Goal: Information Seeking & Learning: Learn about a topic

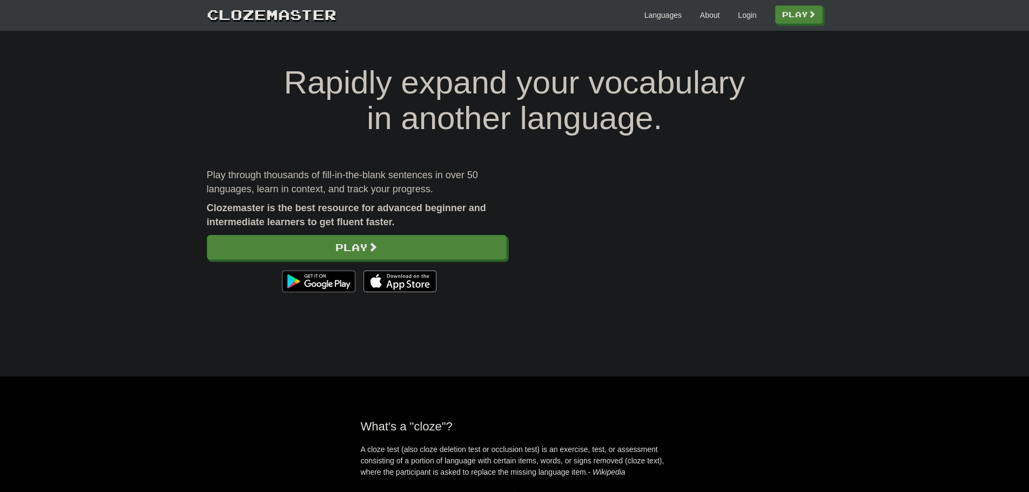
click at [750, 22] on div "Languages About Login Play" at bounding box center [580, 14] width 486 height 20
click at [748, 19] on link "Login" at bounding box center [747, 15] width 18 height 11
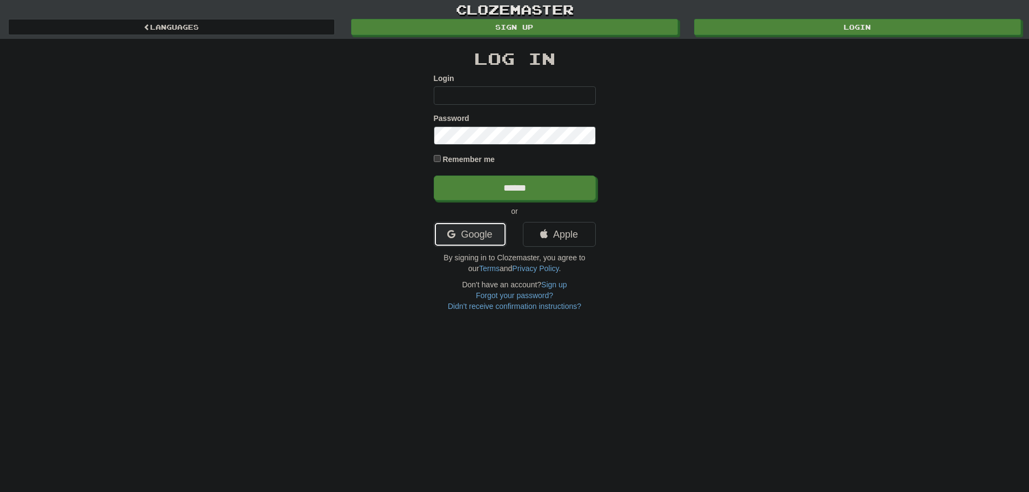
click at [502, 236] on link "Google" at bounding box center [470, 234] width 73 height 25
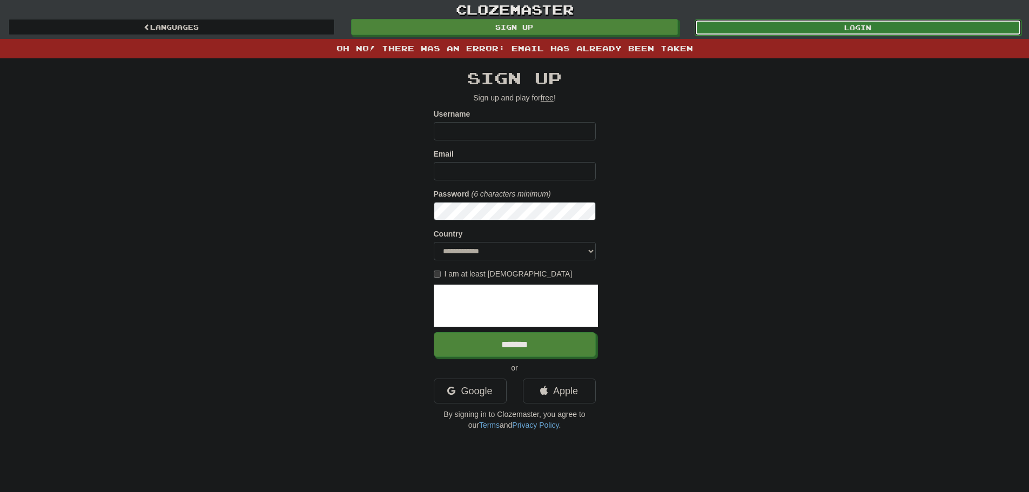
click at [804, 22] on link "Login" at bounding box center [858, 27] width 327 height 16
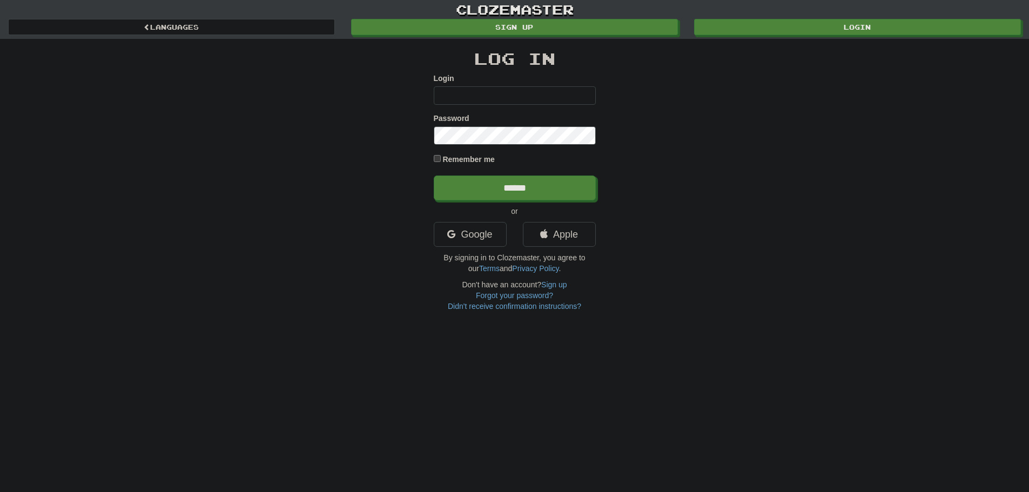
click at [468, 249] on div "Google" at bounding box center [470, 237] width 89 height 30
click at [468, 241] on link "Google" at bounding box center [470, 234] width 73 height 25
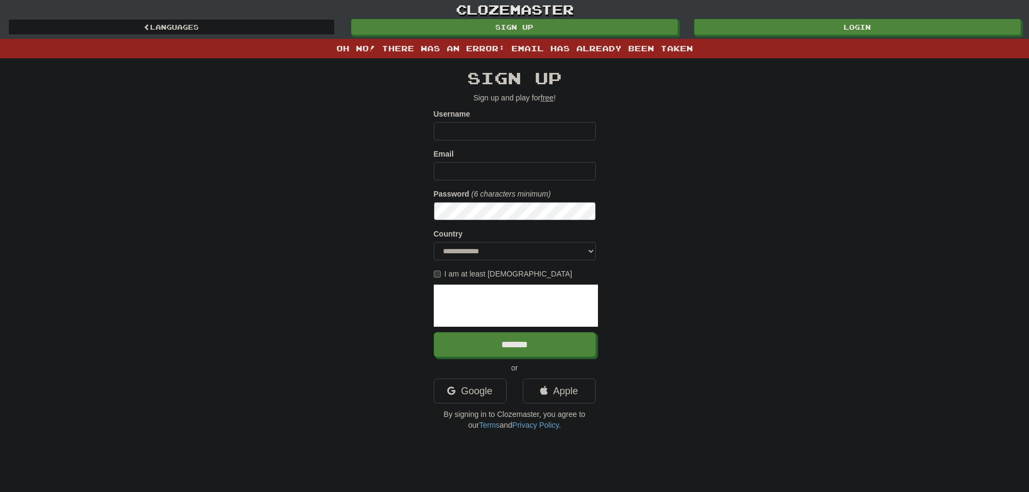
drag, startPoint x: 0, startPoint y: 0, endPoint x: 553, endPoint y: 132, distance: 568.3
click at [553, 132] on input "Username" at bounding box center [515, 131] width 162 height 18
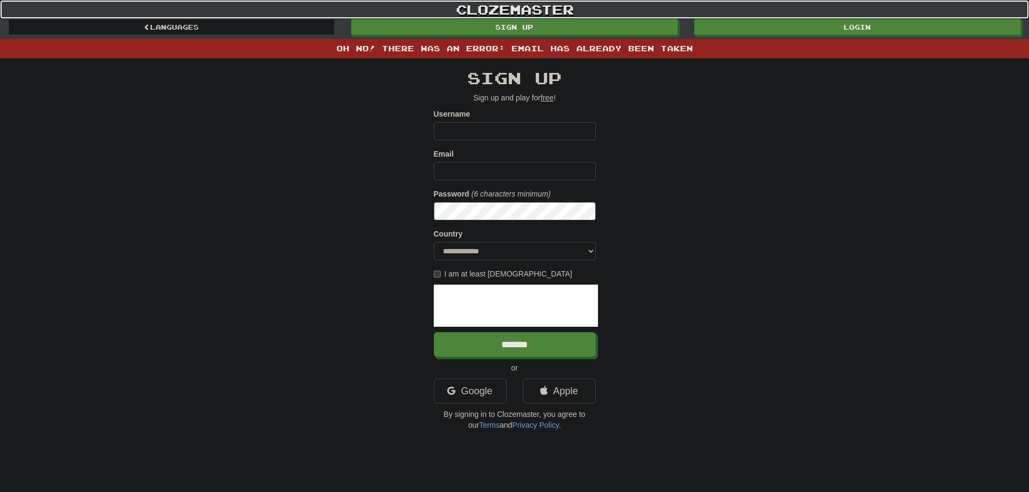
click at [784, 8] on link "clozemaster" at bounding box center [514, 9] width 1029 height 19
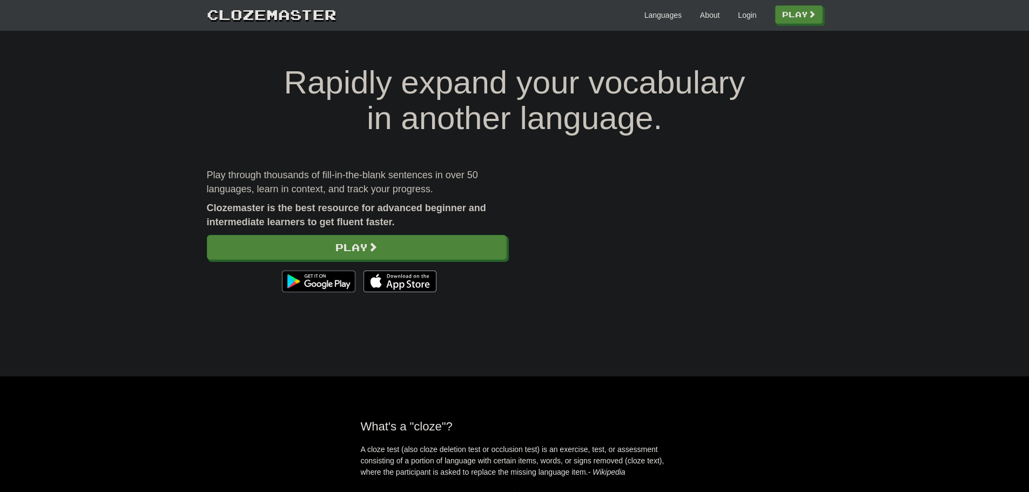
click at [407, 265] on div at bounding box center [357, 281] width 300 height 32
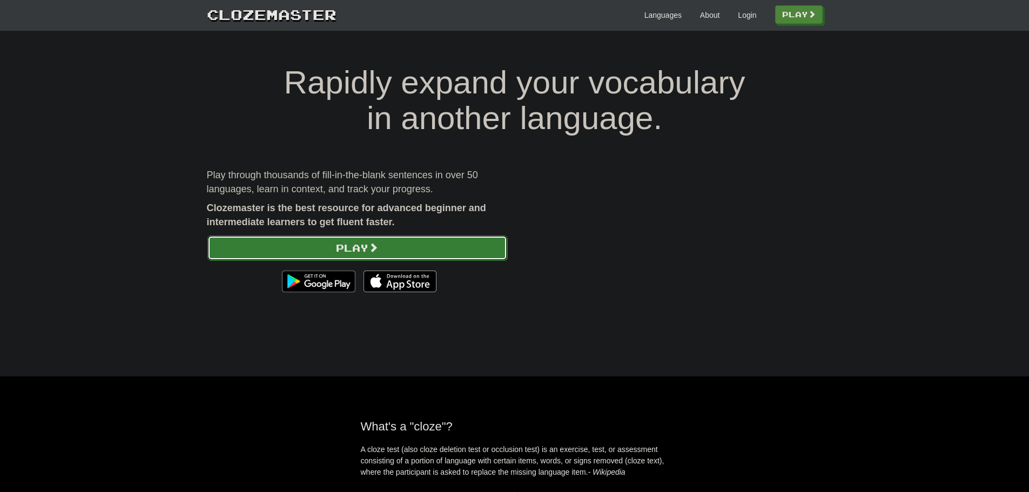
click at [409, 256] on link "Play" at bounding box center [357, 248] width 300 height 25
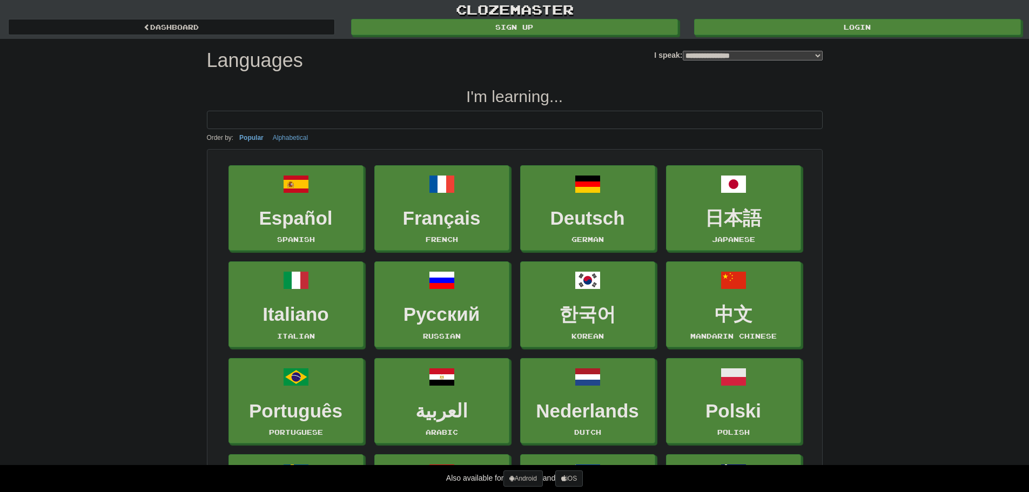
select select "*******"
click at [737, 30] on link "Login" at bounding box center [858, 27] width 327 height 16
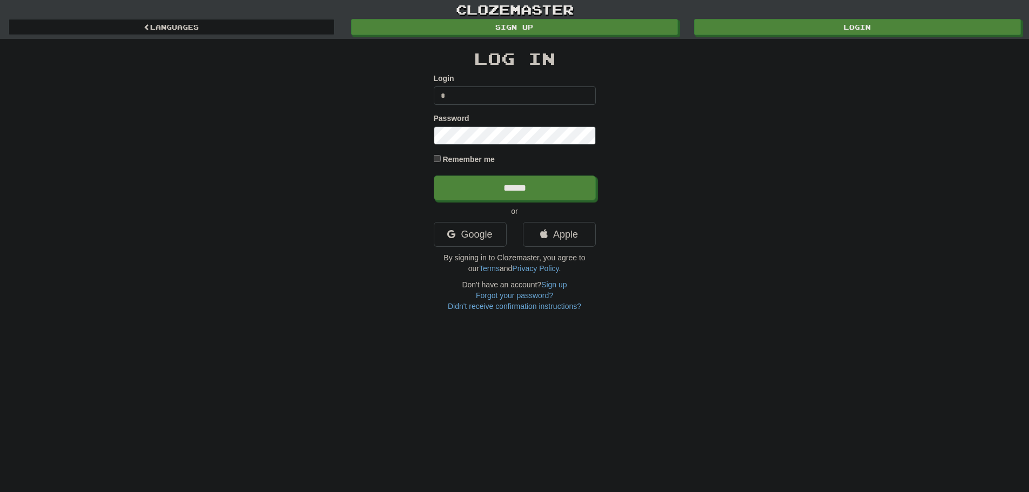
type input "**********"
click at [434, 176] on input "******" at bounding box center [515, 188] width 162 height 25
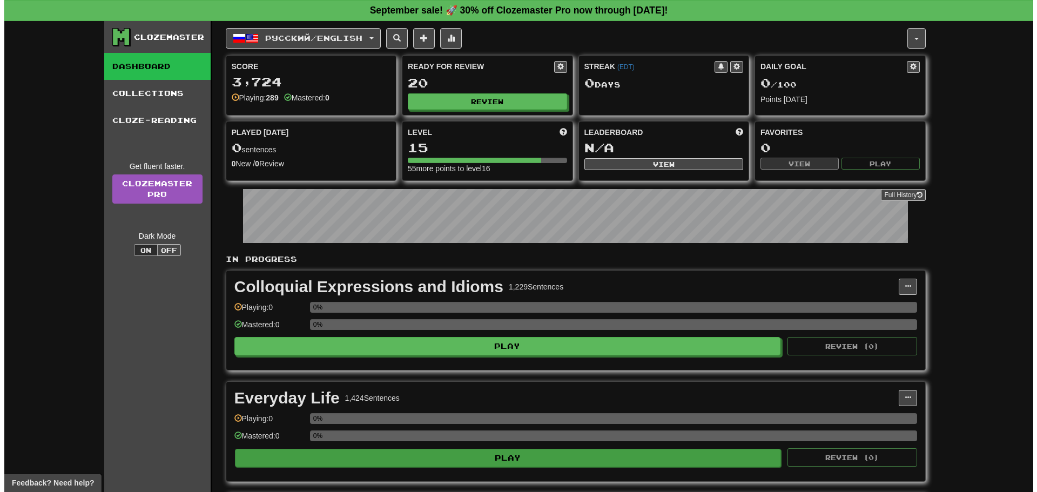
scroll to position [270, 0]
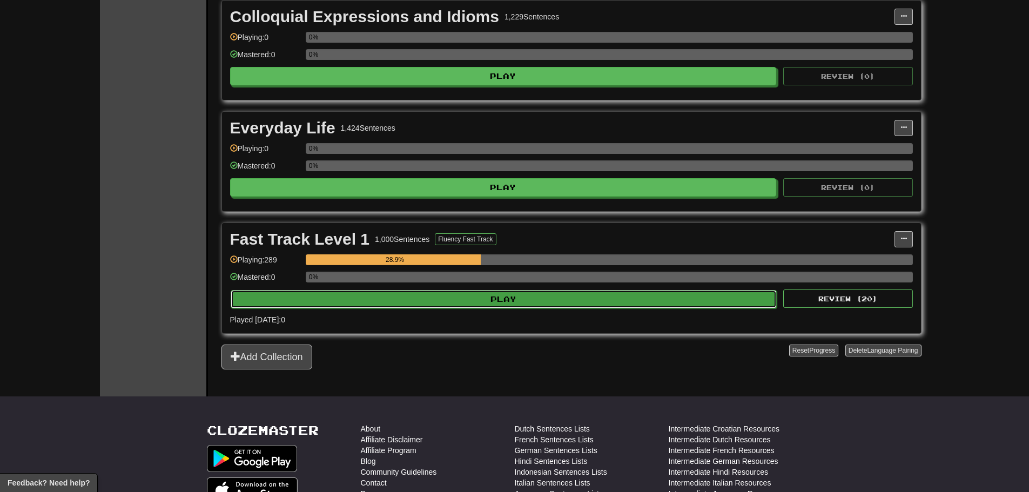
click at [358, 304] on button "Play" at bounding box center [504, 299] width 547 height 18
select select "**"
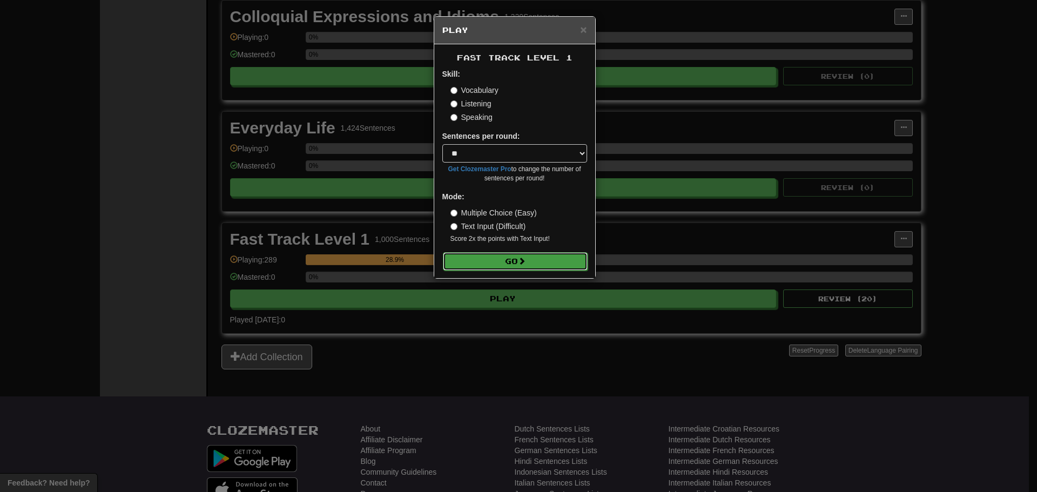
click at [501, 263] on button "Go" at bounding box center [515, 261] width 145 height 18
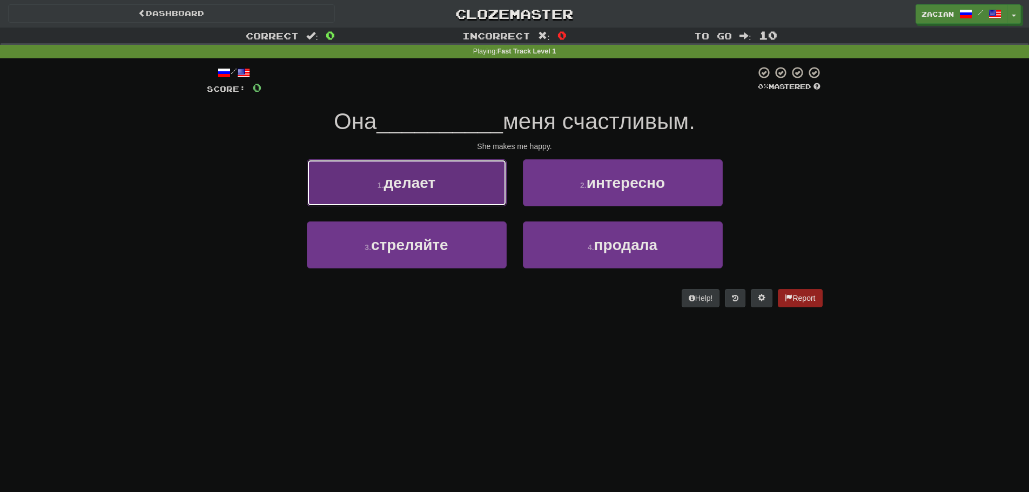
click at [405, 171] on button "1 . делает" at bounding box center [407, 182] width 200 height 47
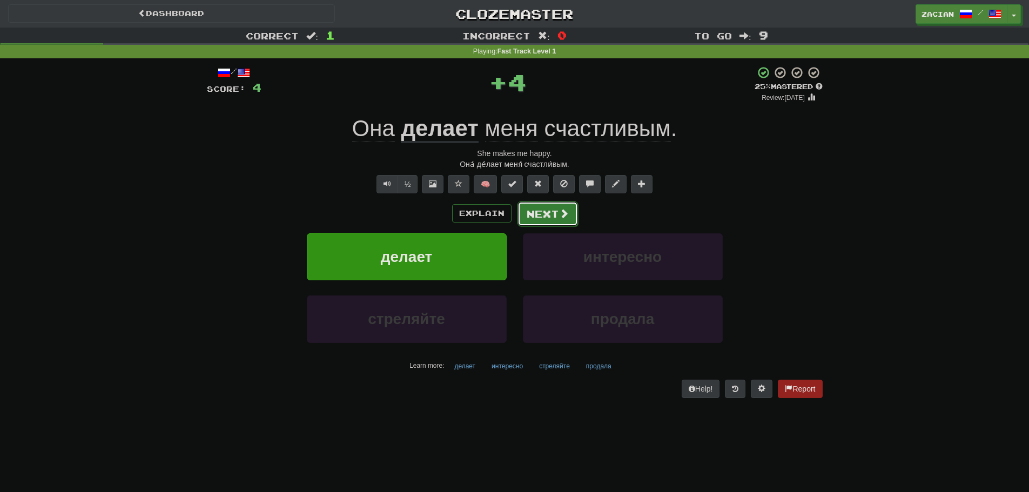
click at [531, 209] on button "Next" at bounding box center [548, 214] width 61 height 25
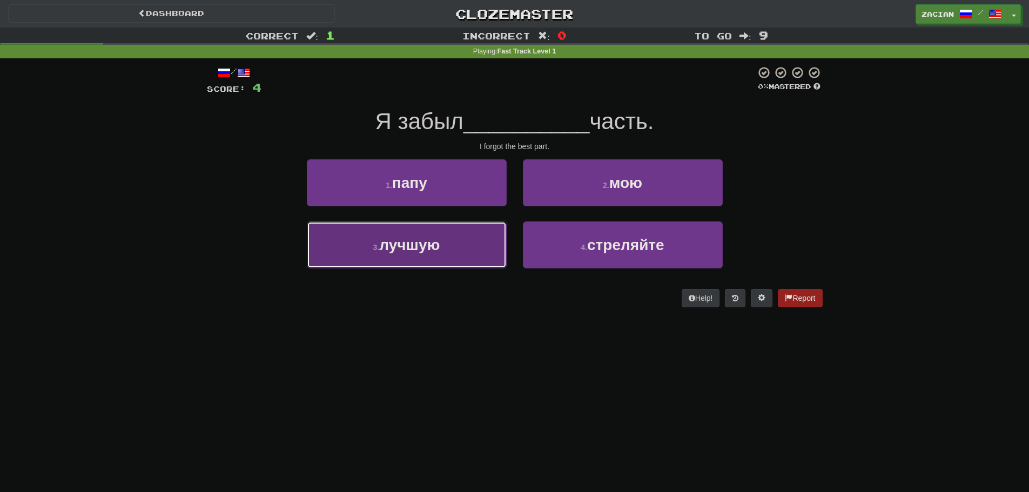
click at [450, 238] on button "3 . лучшую" at bounding box center [407, 245] width 200 height 47
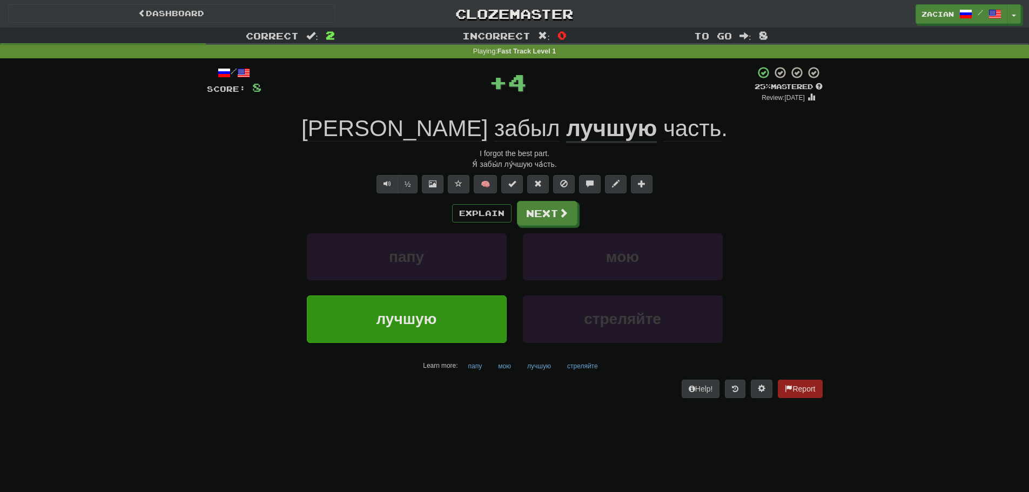
click at [549, 226] on div "Explain Next папу мою лучшую стреляйте Learn more: папу мою лучшую стреляйте" at bounding box center [515, 287] width 616 height 173
click at [548, 226] on div "Explain Next папу мою лучшую стреляйте Learn more: папу мою лучшую стреляйте" at bounding box center [515, 287] width 616 height 173
click at [547, 226] on div "Explain Next папу мою лучшую стреляйте Learn more: папу мою лучшую стреляйте" at bounding box center [515, 287] width 616 height 173
click at [546, 225] on button "Next" at bounding box center [548, 214] width 61 height 25
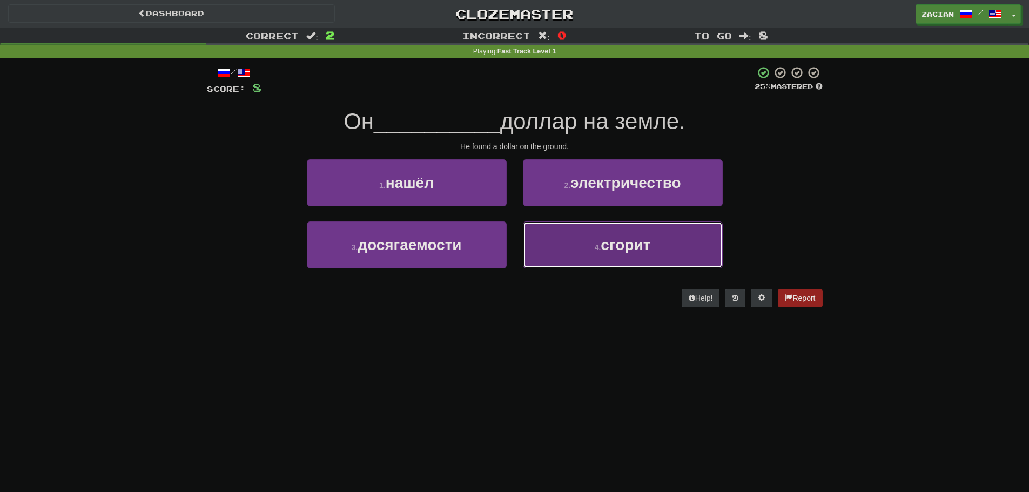
click at [558, 243] on button "4 . сгорит" at bounding box center [623, 245] width 200 height 47
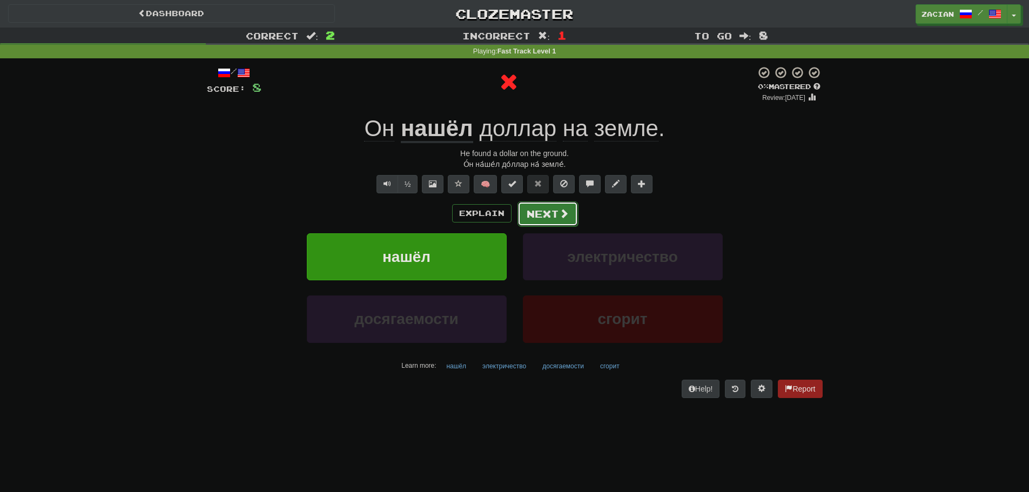
click at [540, 224] on button "Next" at bounding box center [548, 214] width 61 height 25
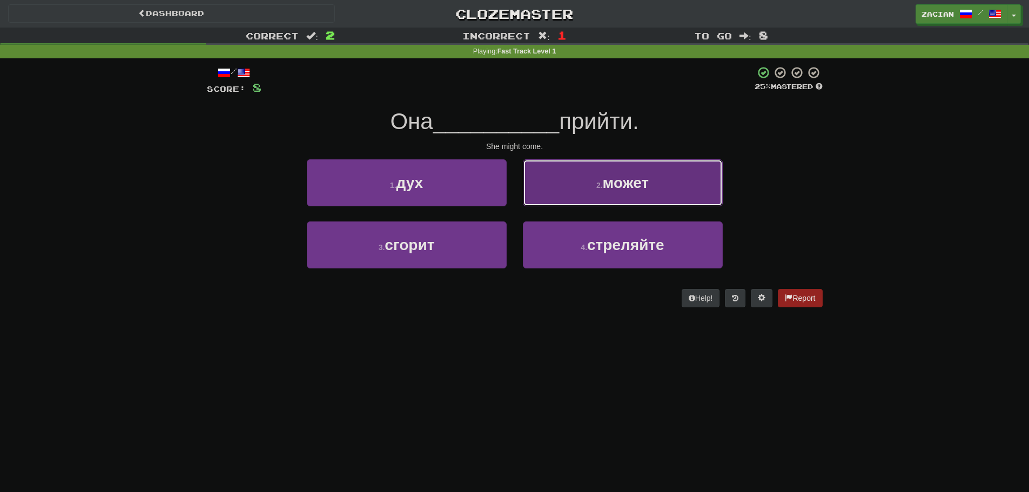
click at [545, 199] on button "2 . может" at bounding box center [623, 182] width 200 height 47
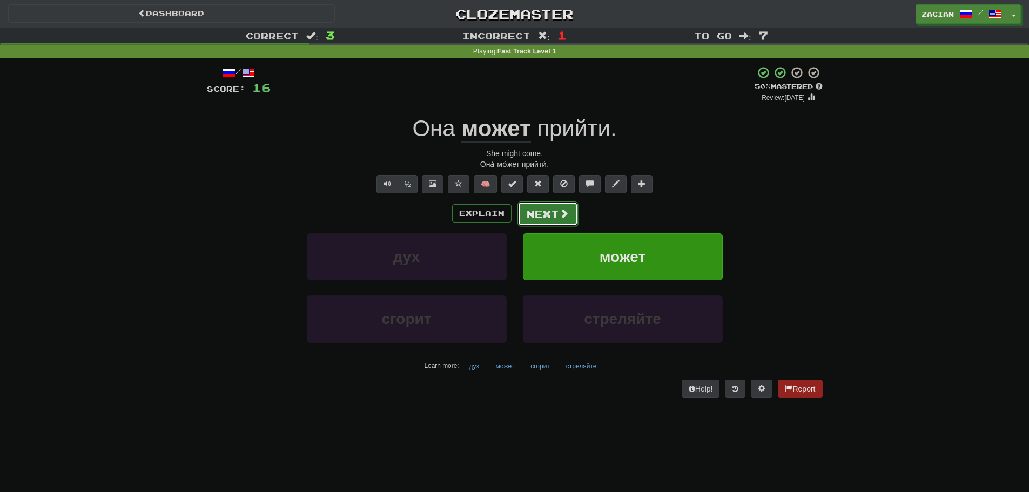
click at [523, 218] on button "Next" at bounding box center [548, 214] width 61 height 25
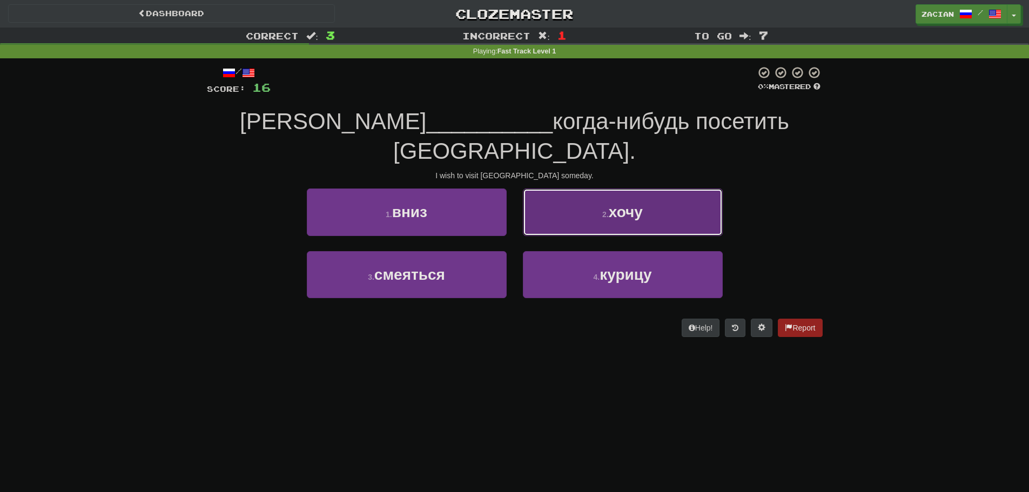
click at [539, 189] on button "2 . хочу" at bounding box center [623, 212] width 200 height 47
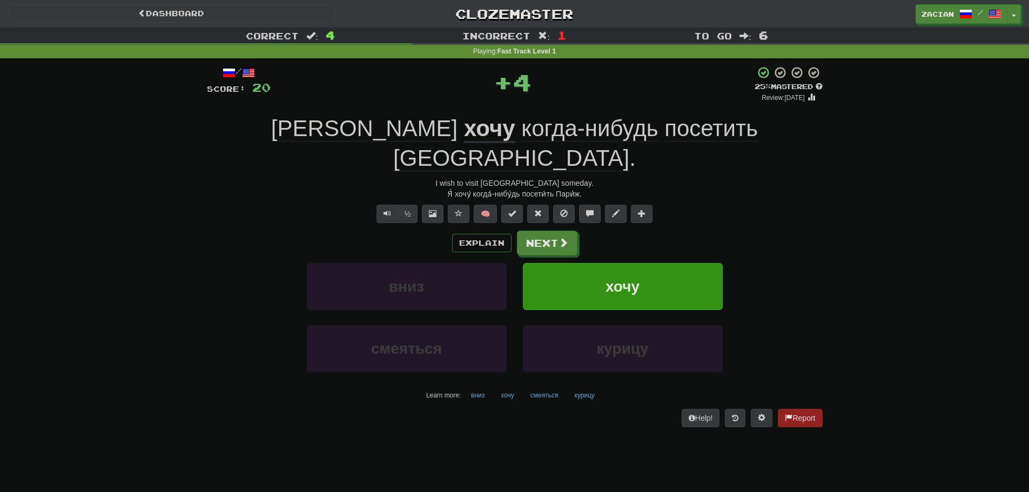
click at [526, 200] on div "/ Score: 20 + 4 25 % Mastered Review: 2025-09-22 Я хочу когда-нибудь посетить П…" at bounding box center [515, 246] width 616 height 361
click at [533, 231] on button "Next" at bounding box center [548, 243] width 61 height 25
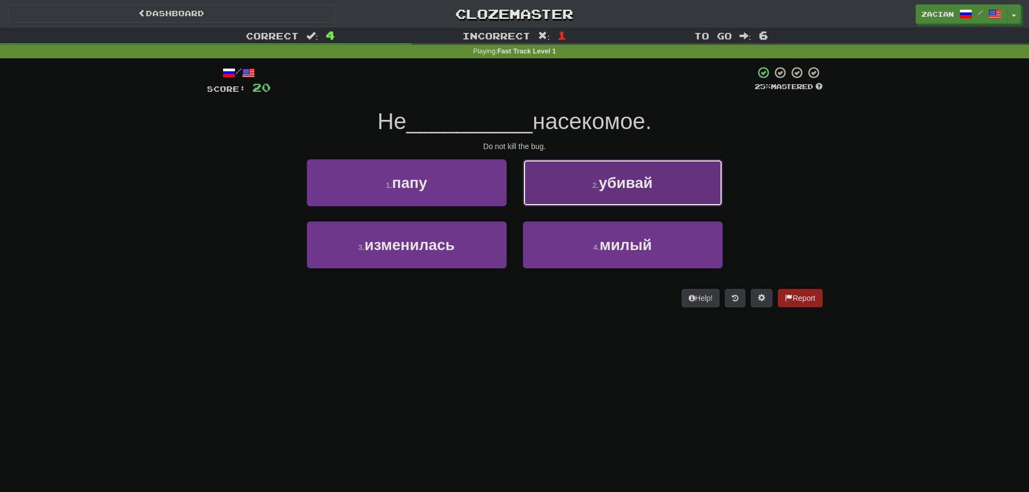
click at [605, 199] on button "2 . убивай" at bounding box center [623, 182] width 200 height 47
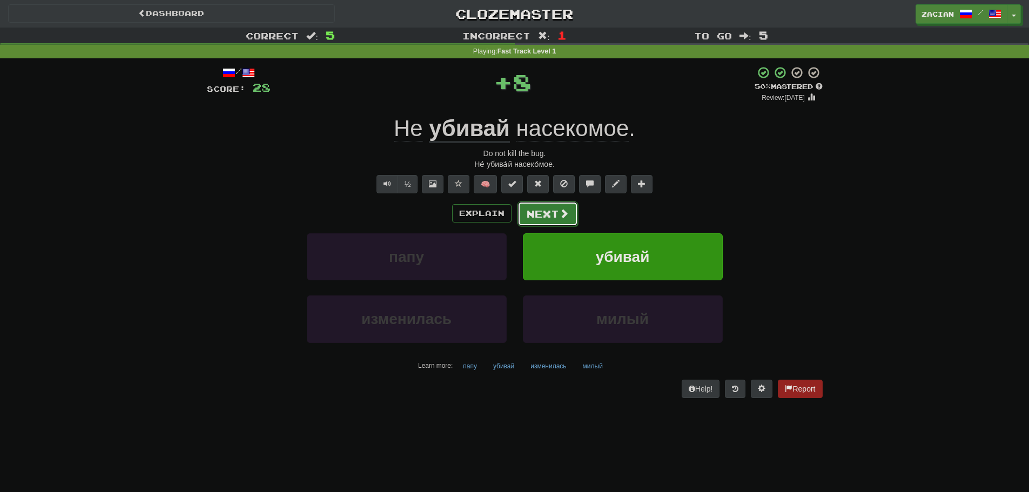
click at [540, 207] on button "Next" at bounding box center [548, 214] width 61 height 25
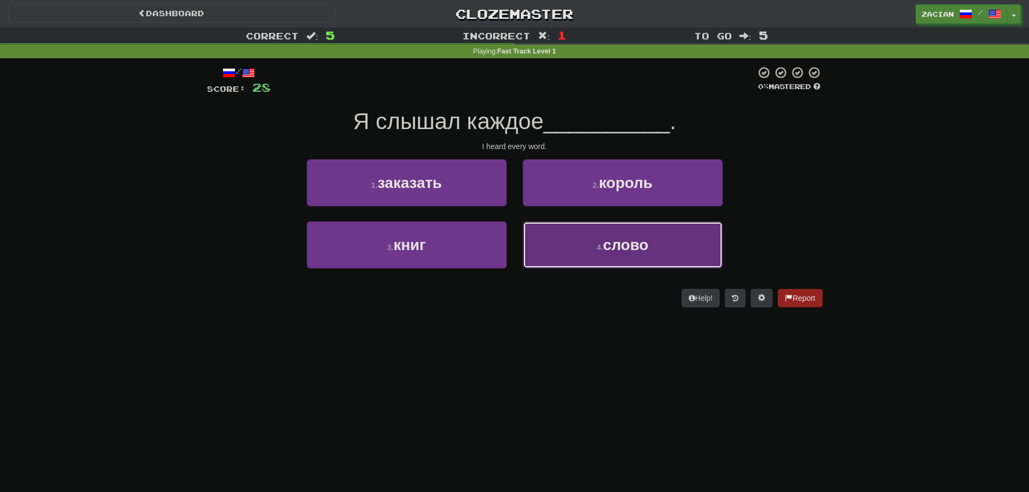
click at [569, 254] on button "4 . слово" at bounding box center [623, 245] width 200 height 47
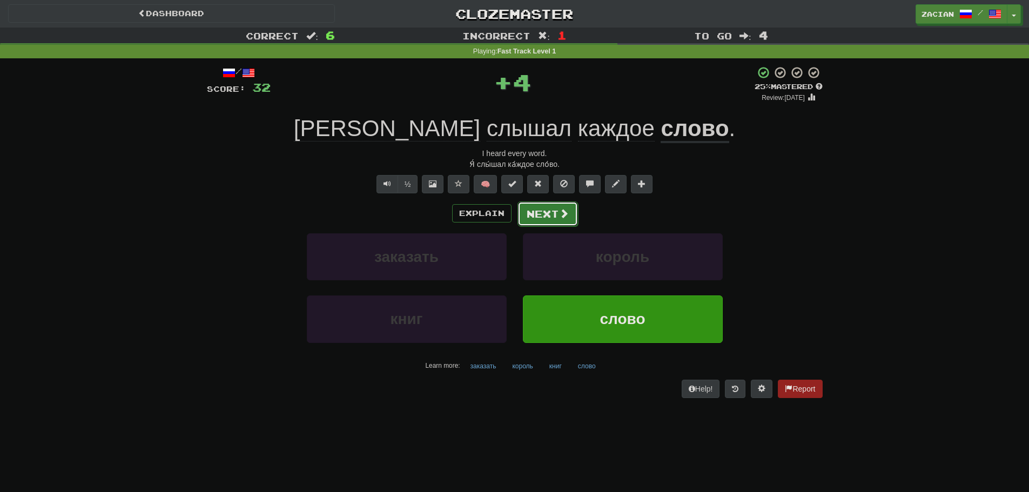
click at [540, 219] on button "Next" at bounding box center [548, 214] width 61 height 25
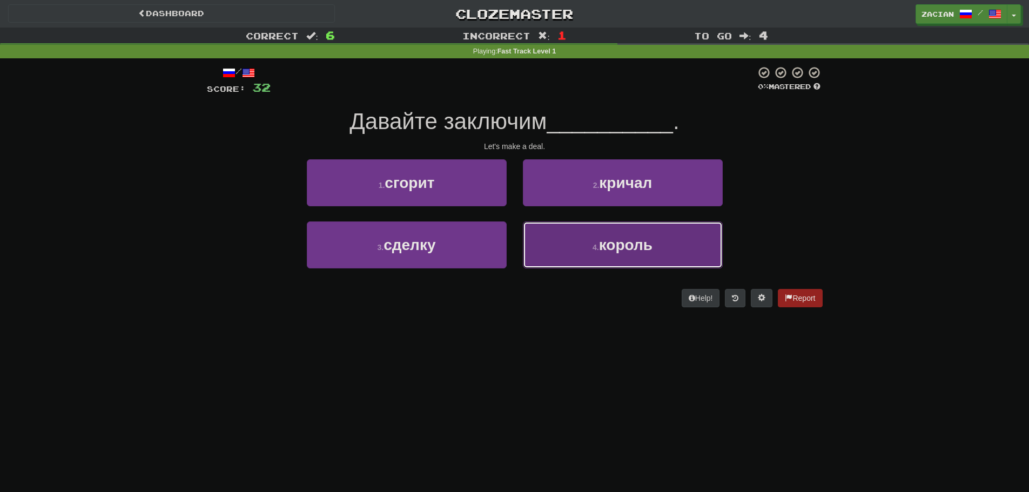
click at [606, 253] on span "король" at bounding box center [625, 245] width 53 height 17
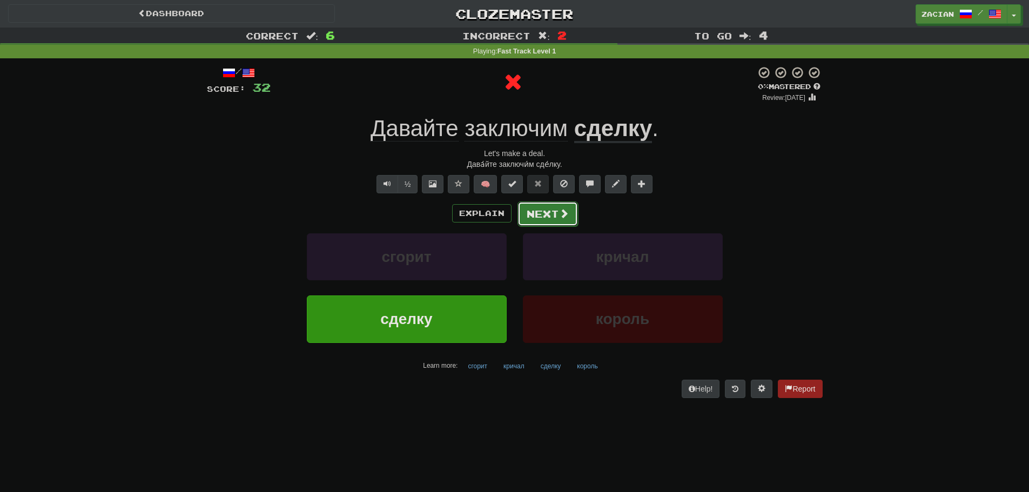
click at [560, 216] on span at bounding box center [564, 214] width 10 height 10
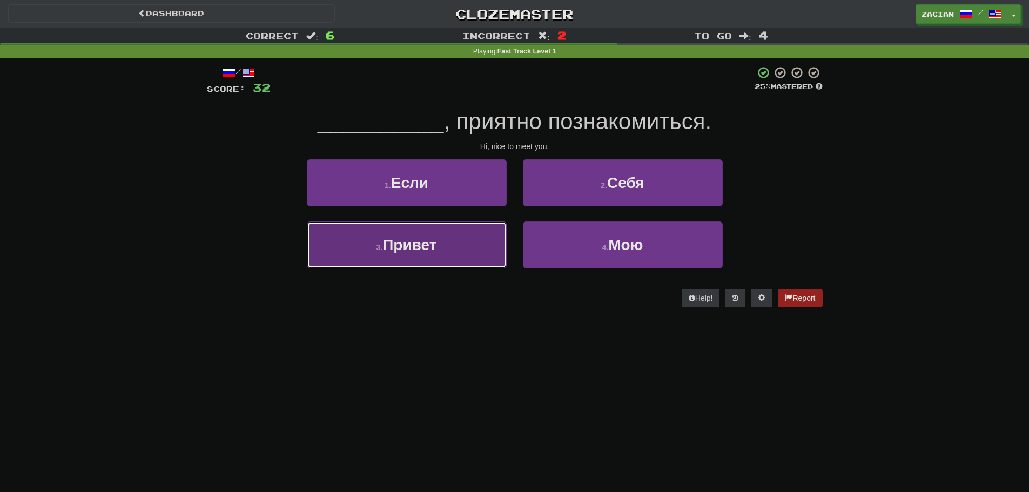
click at [475, 253] on button "3 . Привет" at bounding box center [407, 245] width 200 height 47
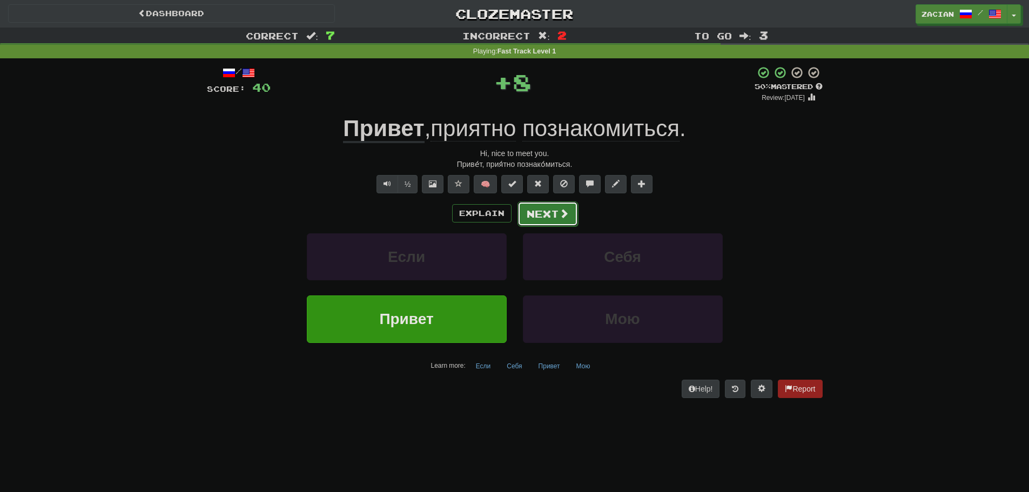
click at [552, 211] on button "Next" at bounding box center [548, 214] width 61 height 25
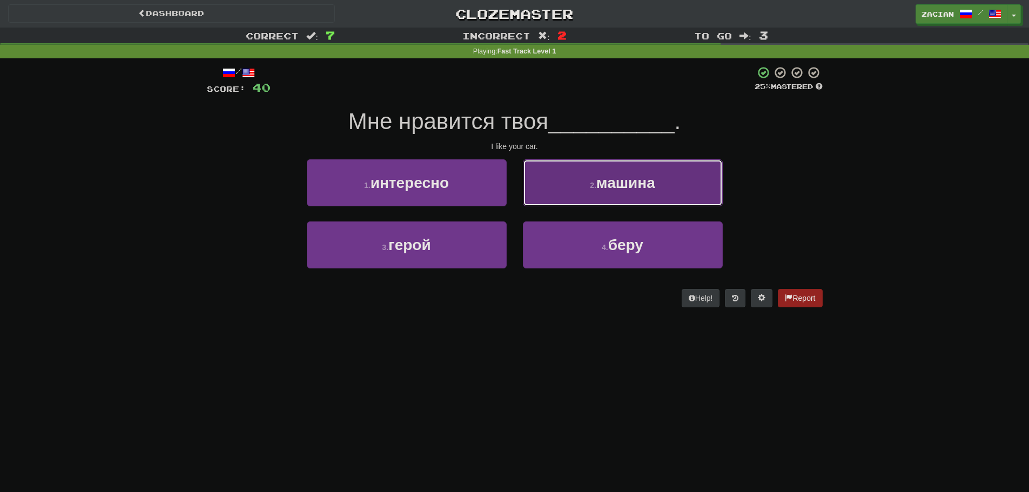
click at [560, 203] on button "2 . машина" at bounding box center [623, 182] width 200 height 47
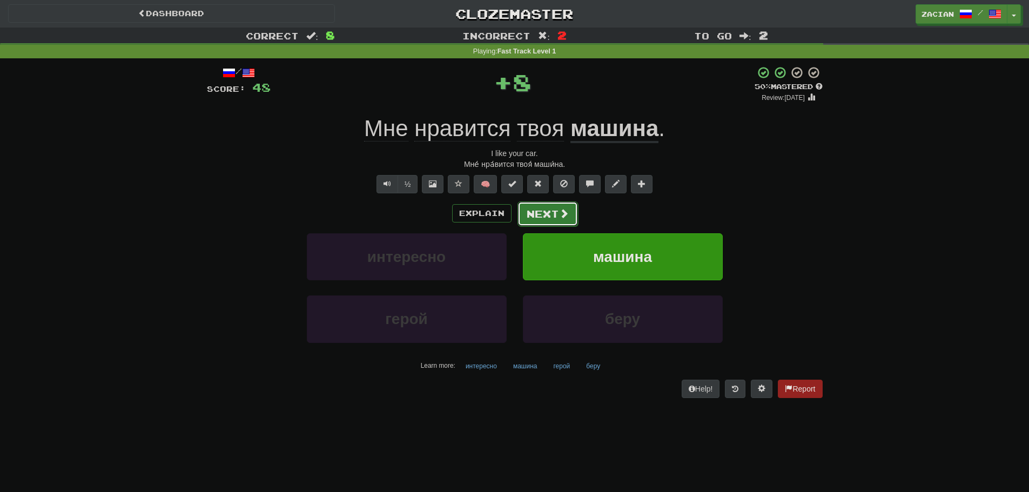
click at [544, 208] on button "Next" at bounding box center [548, 214] width 61 height 25
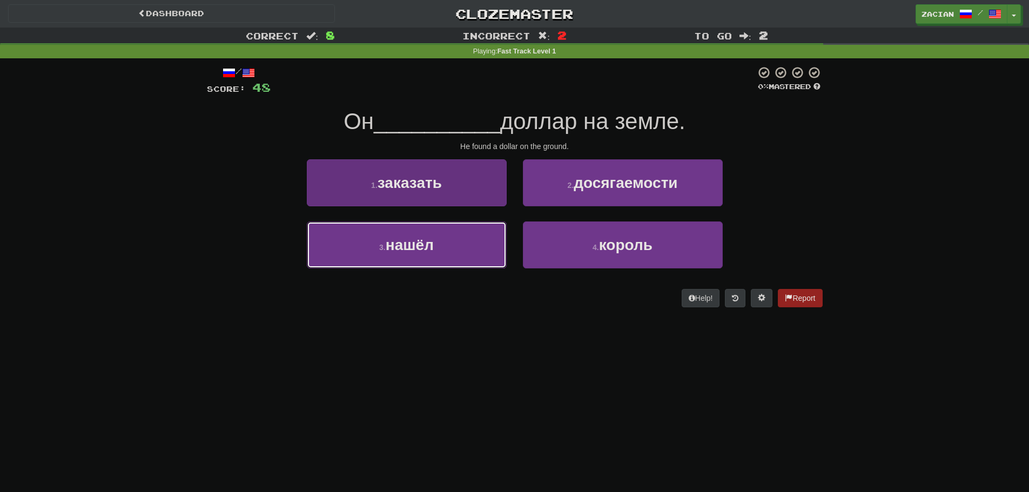
click at [492, 254] on button "3 . нашёл" at bounding box center [407, 245] width 200 height 47
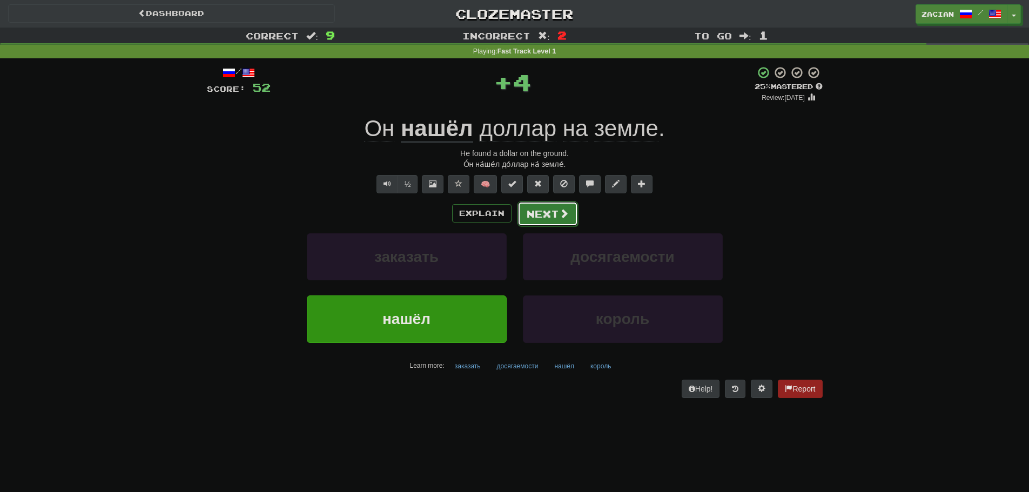
click at [531, 215] on button "Next" at bounding box center [548, 214] width 61 height 25
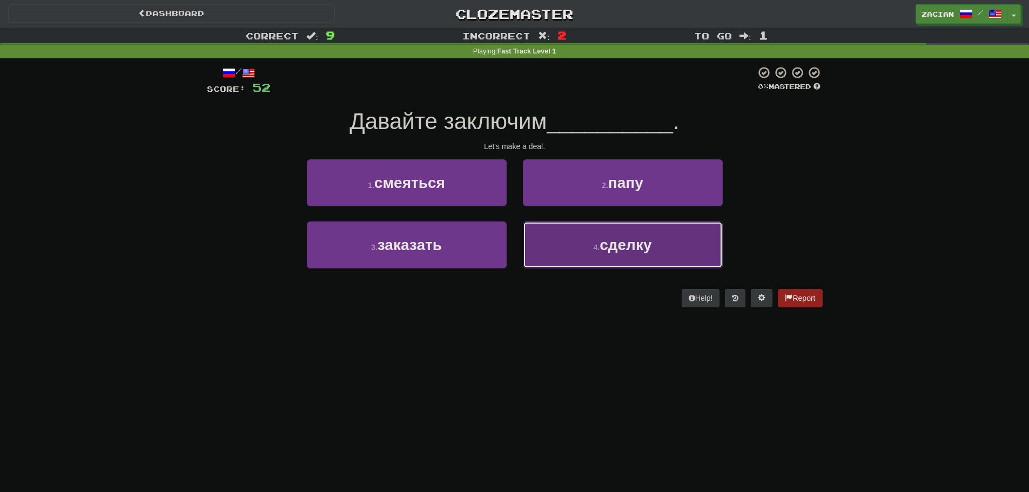
click at [585, 247] on button "4 . сделку" at bounding box center [623, 245] width 200 height 47
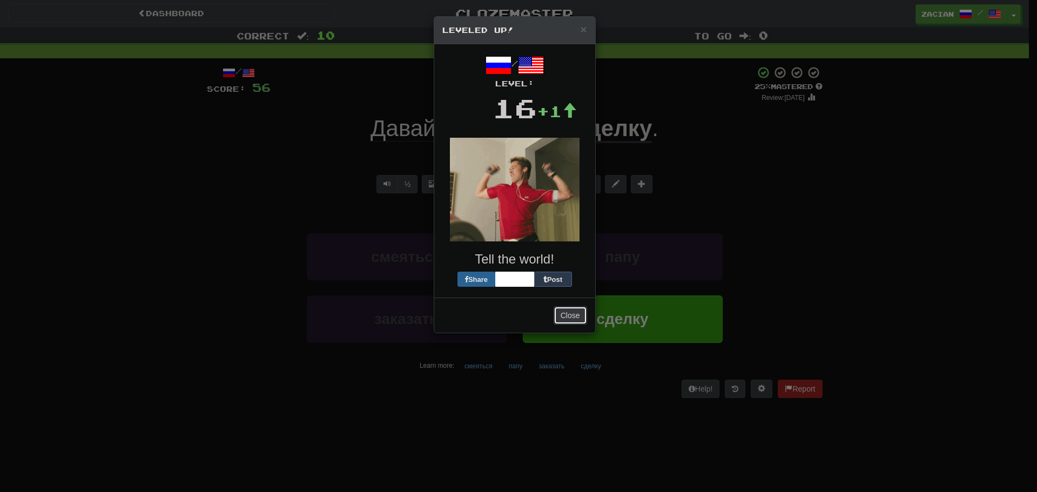
click at [576, 314] on button "Close" at bounding box center [570, 315] width 33 height 18
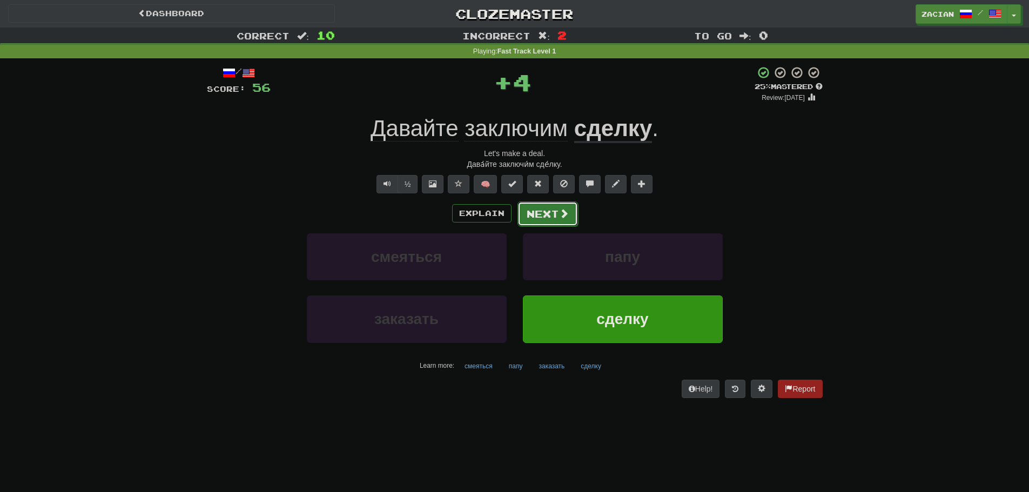
click at [555, 216] on button "Next" at bounding box center [548, 214] width 61 height 25
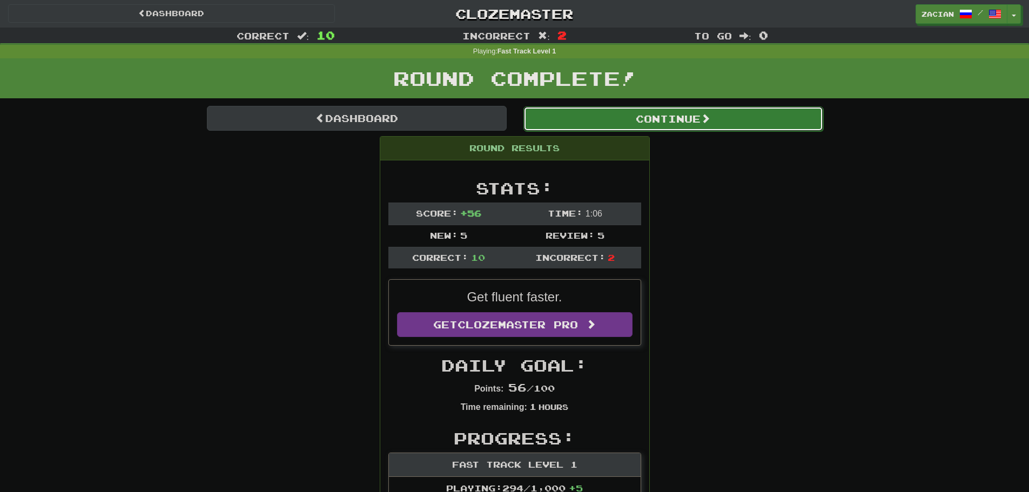
click at [632, 121] on button "Continue" at bounding box center [674, 118] width 300 height 25
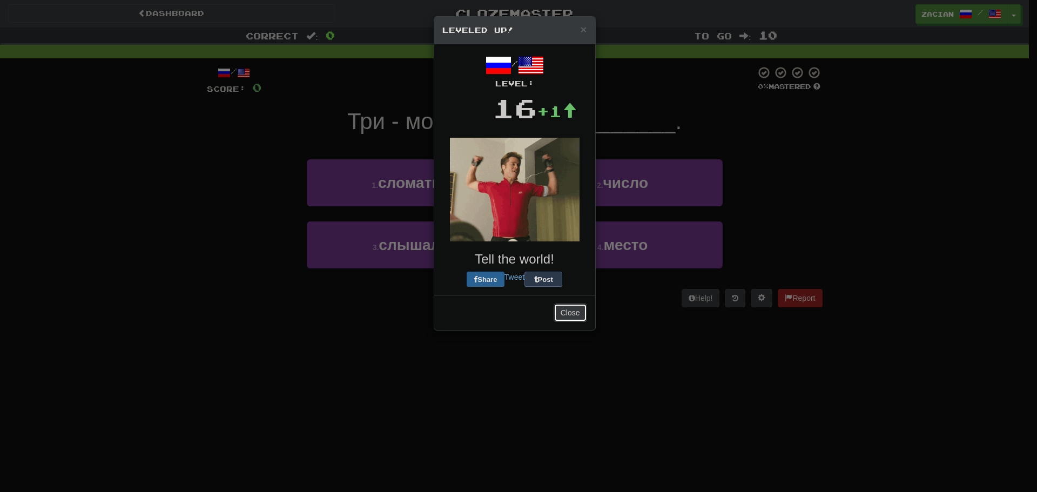
click at [558, 311] on button "Close" at bounding box center [570, 313] width 33 height 18
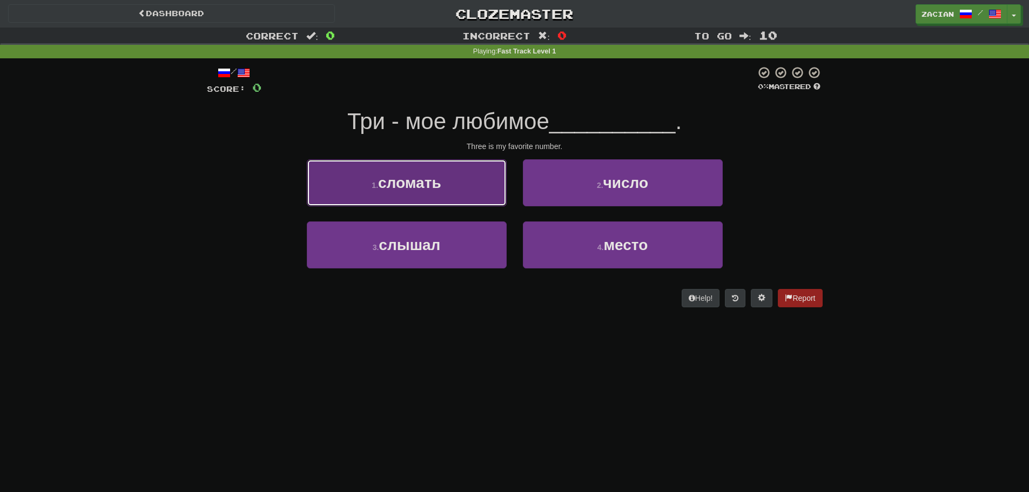
click at [464, 190] on button "1 . сломать" at bounding box center [407, 182] width 200 height 47
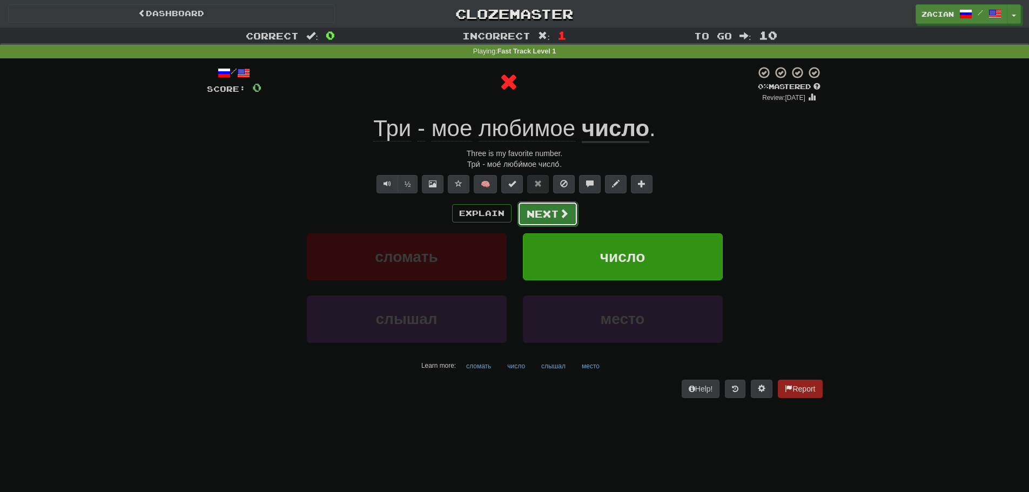
click at [568, 210] on button "Next" at bounding box center [548, 214] width 61 height 25
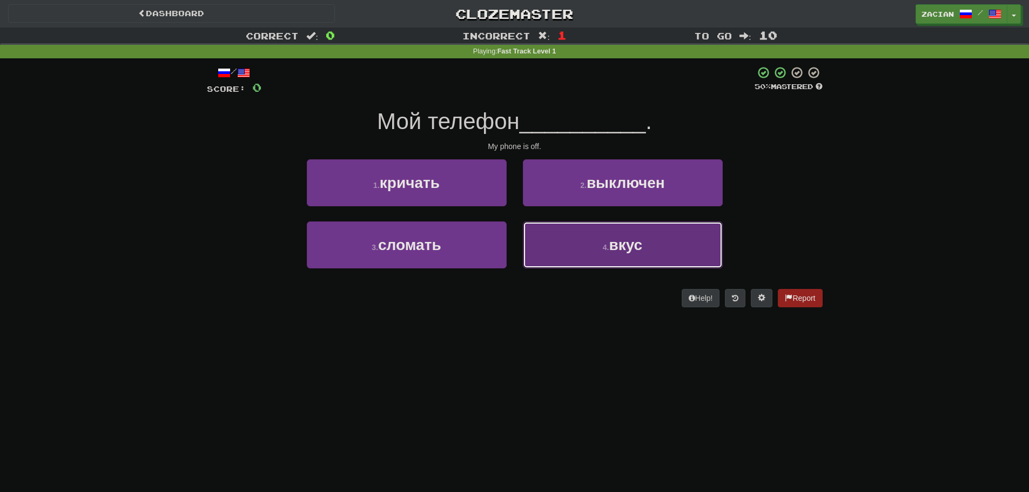
click at [531, 233] on button "4 . вкус" at bounding box center [623, 245] width 200 height 47
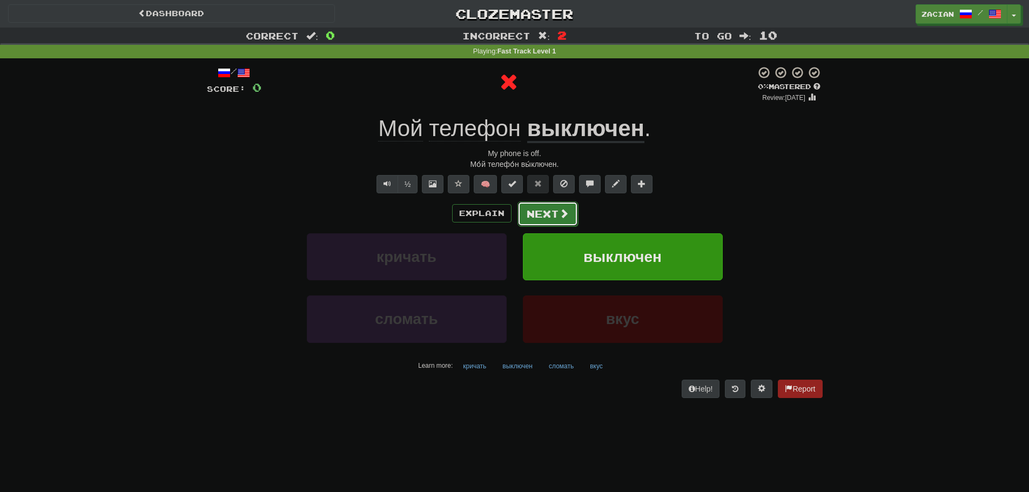
click at [534, 217] on button "Next" at bounding box center [548, 214] width 61 height 25
